Goal: Task Accomplishment & Management: Use online tool/utility

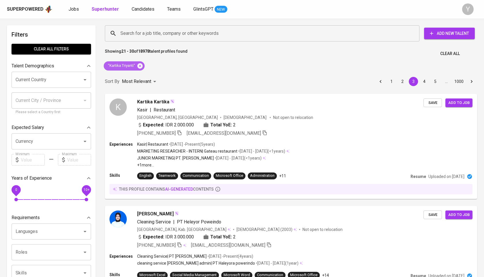
click at [140, 67] on icon at bounding box center [139, 65] width 5 height 5
click at [160, 35] on input "Search for a job title, company or other keywords" at bounding box center [263, 33] width 289 height 11
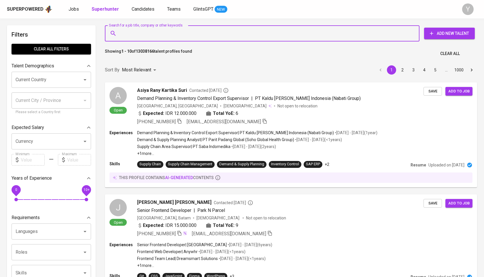
paste input "[EMAIL_ADDRESS][DOMAIN_NAME]"
type input "[EMAIL_ADDRESS][DOMAIN_NAME]"
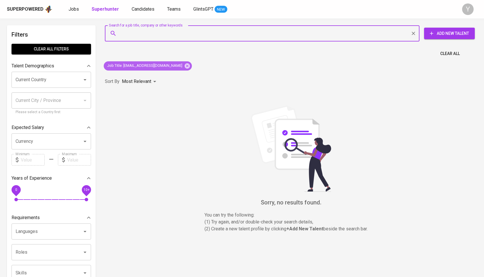
click at [185, 66] on icon at bounding box center [187, 65] width 5 height 5
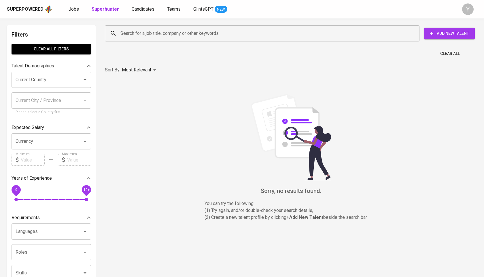
click at [172, 39] on div "Search for a job title, company or other keywords" at bounding box center [262, 33] width 314 height 16
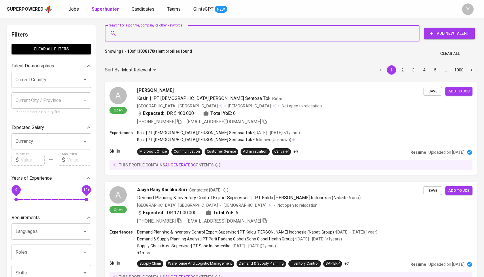
paste input "[EMAIL_ADDRESS][DOMAIN_NAME]"
type input "[EMAIL_ADDRESS][DOMAIN_NAME]"
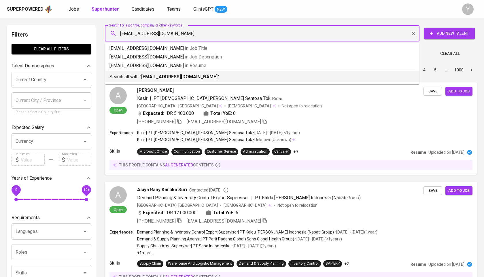
click at [179, 77] on b "[EMAIL_ADDRESS][DOMAIN_NAME]" at bounding box center [179, 76] width 76 height 5
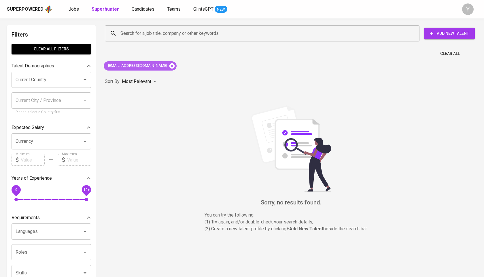
click at [169, 64] on icon at bounding box center [172, 66] width 6 height 6
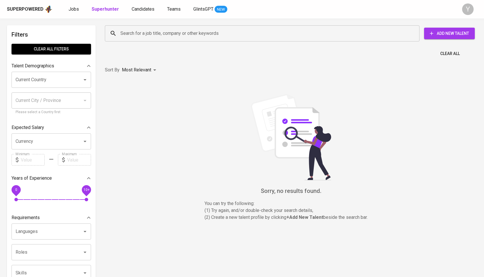
click at [181, 30] on input "Search for a job title, company or other keywords" at bounding box center [263, 33] width 289 height 11
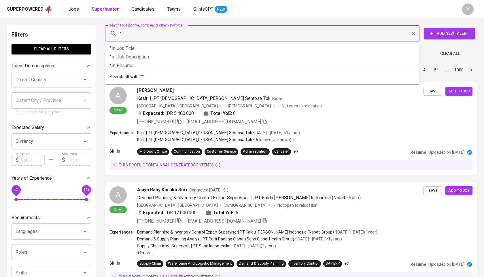
paste input "[PERSON_NAME]"
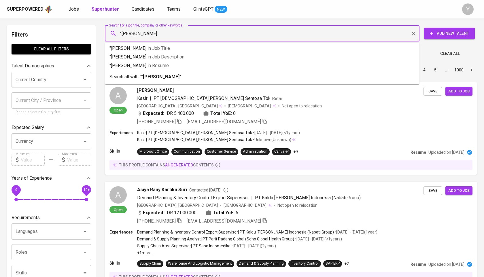
type input ""Yussy [PERSON_NAME]""
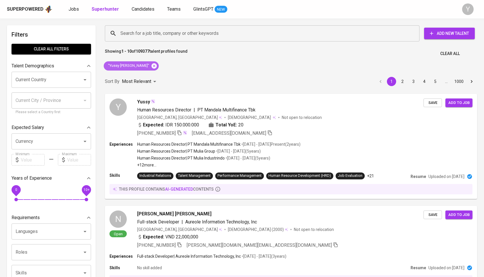
click at [151, 67] on icon at bounding box center [153, 65] width 5 height 5
click at [154, 37] on input "Search for a job title, company or other keywords" at bounding box center [263, 33] width 289 height 11
paste input "[EMAIL_ADDRESS][DOMAIN_NAME]"
type input "[EMAIL_ADDRESS][DOMAIN_NAME]"
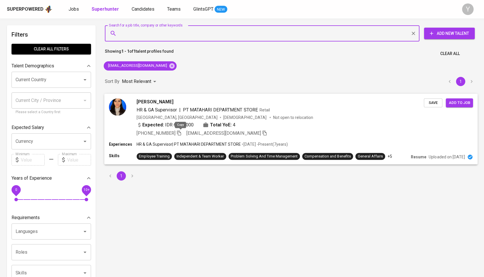
click at [180, 133] on icon "button" at bounding box center [178, 132] width 5 height 5
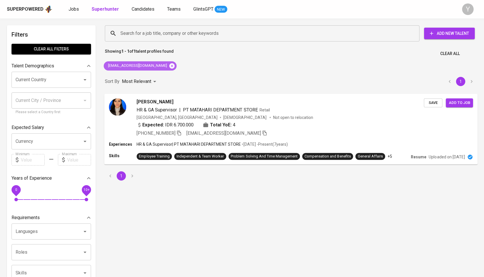
click at [169, 67] on icon at bounding box center [172, 66] width 6 height 6
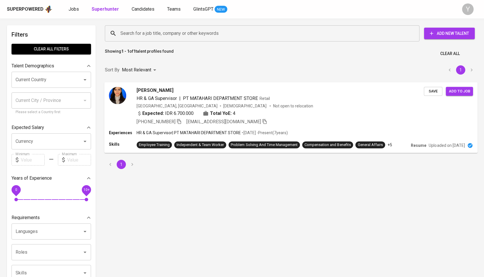
click at [156, 35] on input "Search for a job title, company or other keywords" at bounding box center [263, 33] width 289 height 11
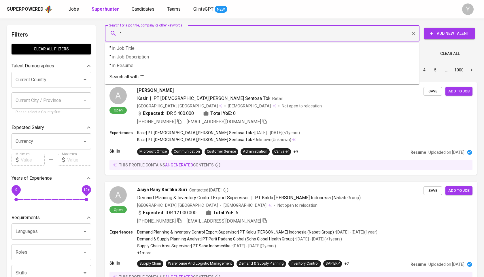
paste input "Mianetry Tania"
type input ""Mianetry Tania""
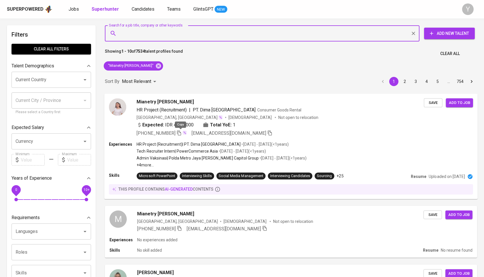
click at [182, 135] on icon "button" at bounding box center [178, 132] width 5 height 5
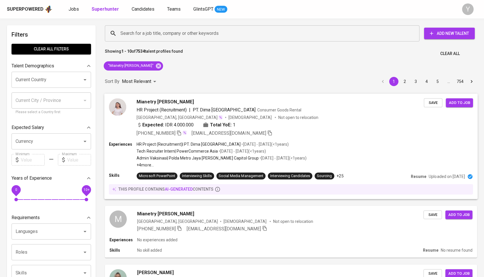
click at [114, 111] on img at bounding box center [117, 106] width 17 height 17
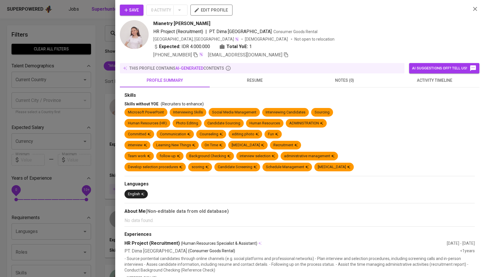
click at [138, 38] on img at bounding box center [134, 34] width 29 height 29
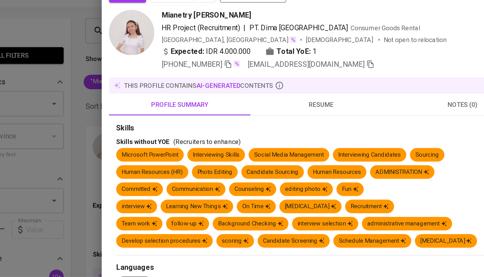
click at [113, 64] on div at bounding box center [242, 138] width 484 height 277
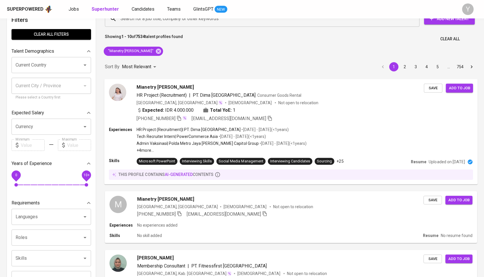
scroll to position [15, 0]
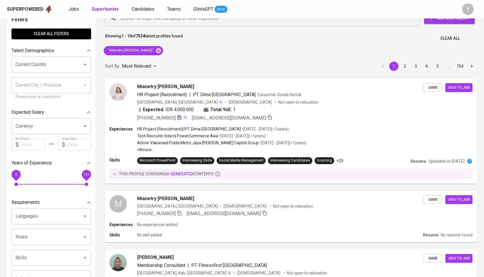
click at [181, 116] on icon "button" at bounding box center [179, 117] width 4 height 5
click at [156, 49] on icon at bounding box center [158, 50] width 5 height 5
click at [132, 22] on input "Search for a job title, company or other keywords" at bounding box center [263, 18] width 289 height 11
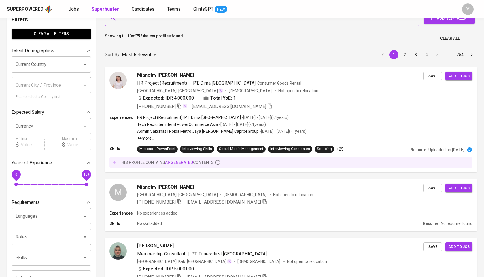
paste input "zeevyt@gmail.com"
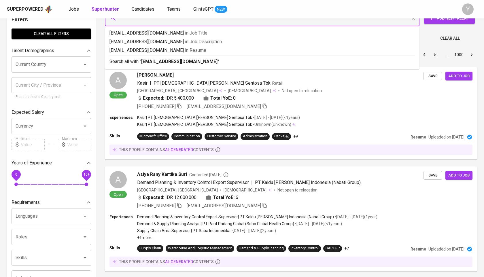
type input "zeevyt@gmail.com"
